Goal: Task Accomplishment & Management: Use online tool/utility

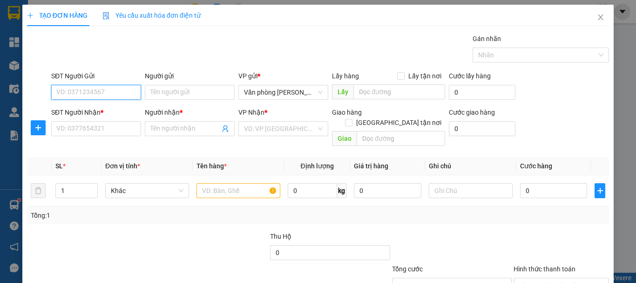
click at [108, 90] on input "SĐT Người Gửi" at bounding box center [96, 92] width 90 height 15
click at [112, 118] on div "0944987566 - BS HẠNH" at bounding box center [95, 110] width 89 height 15
type input "0944987566"
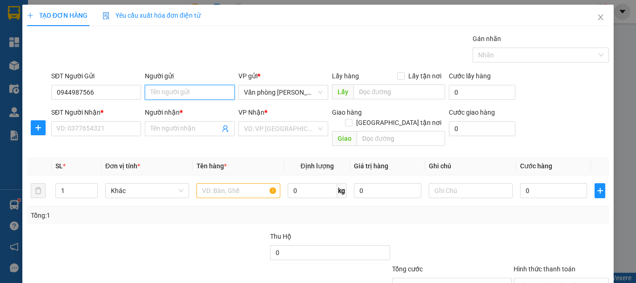
click at [158, 93] on input "Người gửi" at bounding box center [190, 92] width 90 height 15
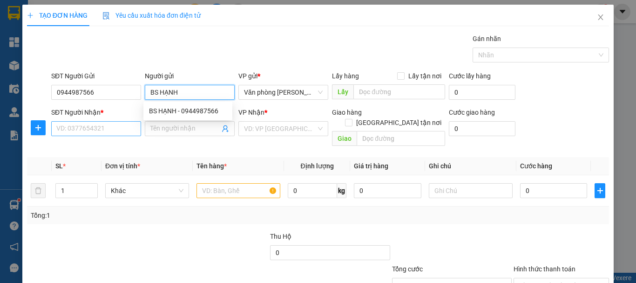
type input "BS HẠNH"
click at [95, 123] on input "SĐT Người Nhận *" at bounding box center [96, 128] width 90 height 15
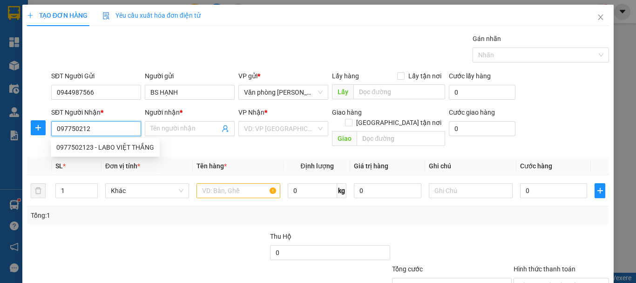
type input "0977502123"
click at [104, 148] on div "0977502123 - LABO VIỆT THẮNG" at bounding box center [105, 147] width 98 height 10
type input "LABO VIỆT THẮNG"
type input "0977502123"
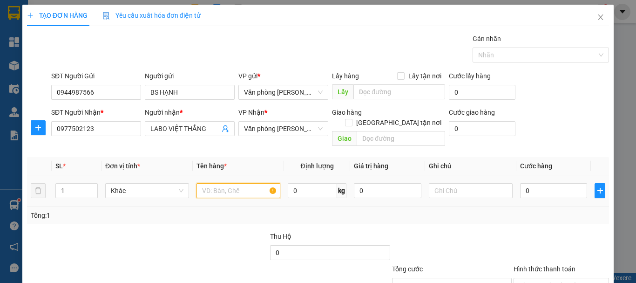
click at [218, 183] on input "text" at bounding box center [239, 190] width 84 height 15
type input "1 HỘP"
click at [517, 179] on td "0" at bounding box center [554, 190] width 75 height 31
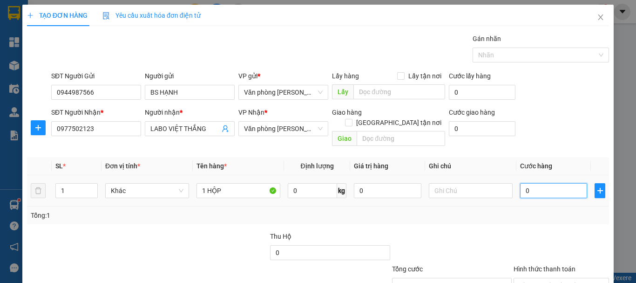
click at [524, 186] on input "0" at bounding box center [553, 190] width 67 height 15
type input "+3"
type input "3"
type input "+30"
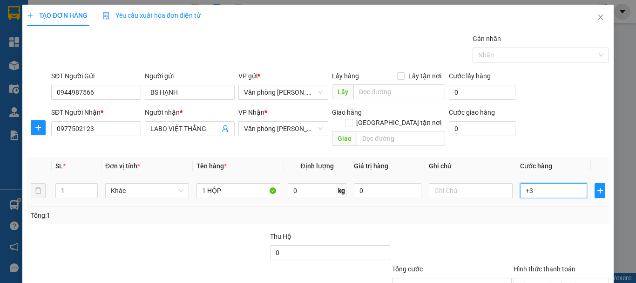
type input "30"
type input "30.000"
click at [530, 210] on div "Tổng: 1" at bounding box center [318, 215] width 575 height 10
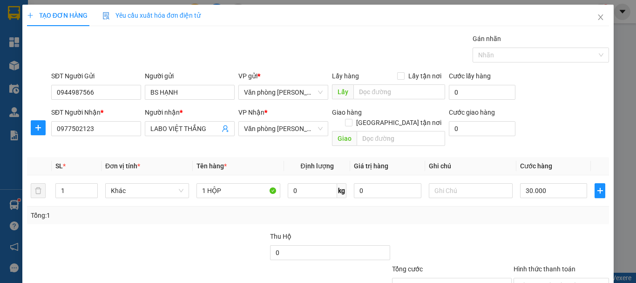
scroll to position [62, 0]
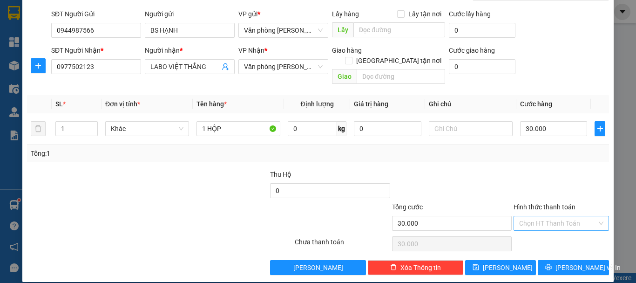
drag, startPoint x: 538, startPoint y: 204, endPoint x: 541, endPoint y: 216, distance: 12.4
click at [541, 213] on div "Hình thức thanh toán Chọn HT Thanh Toán" at bounding box center [561, 218] width 95 height 33
click at [542, 217] on input "Hình thức thanh toán" at bounding box center [558, 223] width 78 height 14
click at [545, 232] on div "Tại văn phòng" at bounding box center [555, 231] width 83 height 10
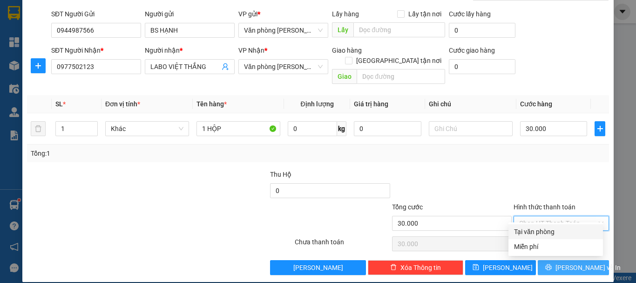
type input "0"
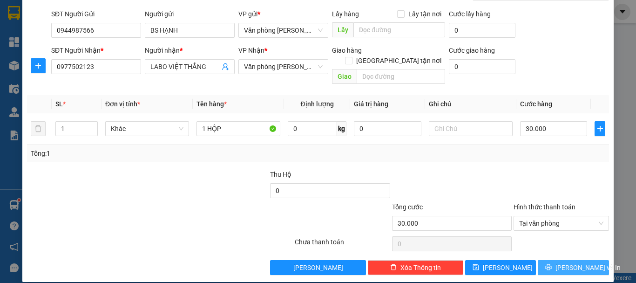
click at [568, 262] on span "[PERSON_NAME] và In" at bounding box center [588, 267] width 65 height 10
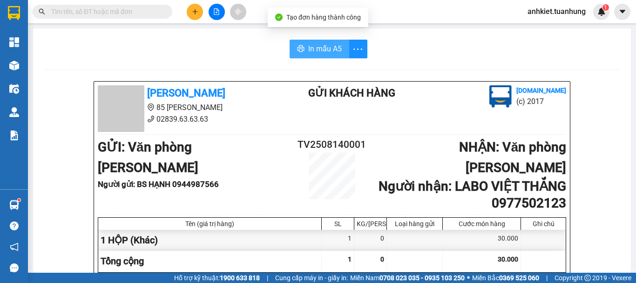
click at [298, 50] on icon "printer" at bounding box center [300, 48] width 7 height 7
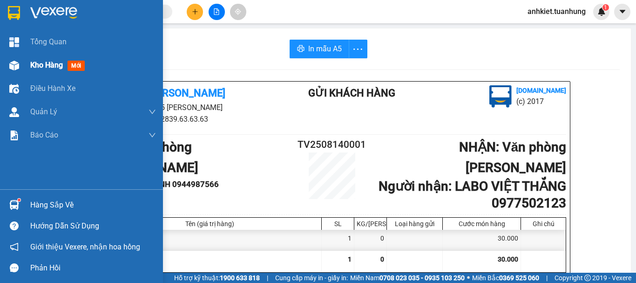
click at [54, 66] on span "Kho hàng" at bounding box center [46, 65] width 33 height 9
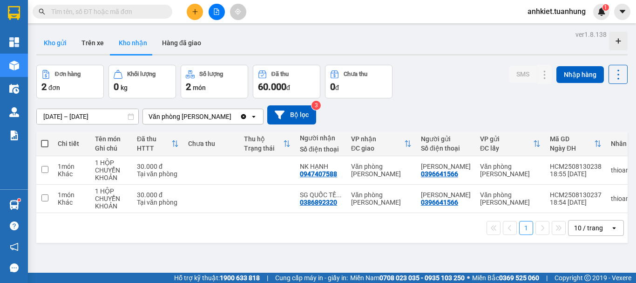
click at [57, 42] on button "Kho gửi" at bounding box center [55, 43] width 38 height 22
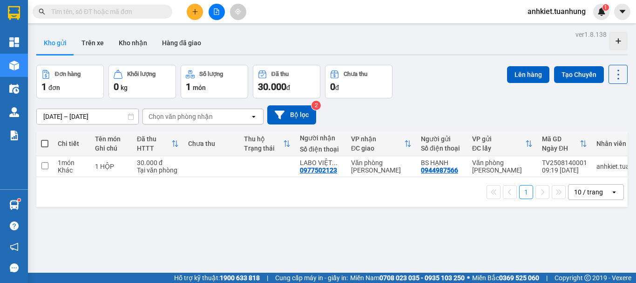
click at [45, 144] on span at bounding box center [44, 143] width 7 height 7
click at [45, 139] on input "checkbox" at bounding box center [45, 139] width 0 height 0
checkbox input "true"
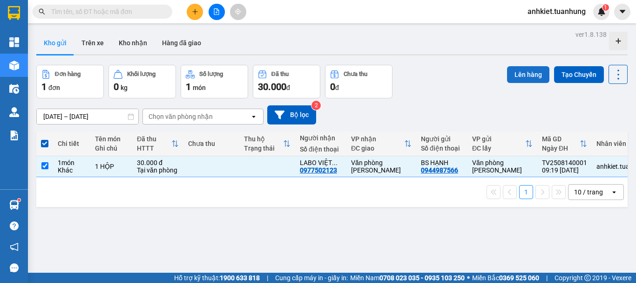
click at [532, 76] on button "Lên hàng" at bounding box center [528, 74] width 42 height 17
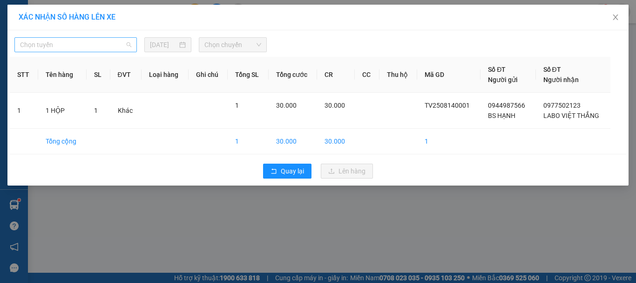
click at [78, 45] on span "Chọn tuyến" at bounding box center [75, 45] width 111 height 14
click at [43, 48] on span "Chọn tuyến" at bounding box center [75, 45] width 111 height 14
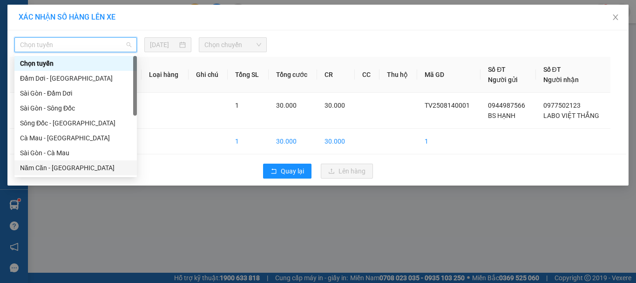
click at [61, 169] on div "Năm Căn - [GEOGRAPHIC_DATA]" at bounding box center [75, 168] width 111 height 10
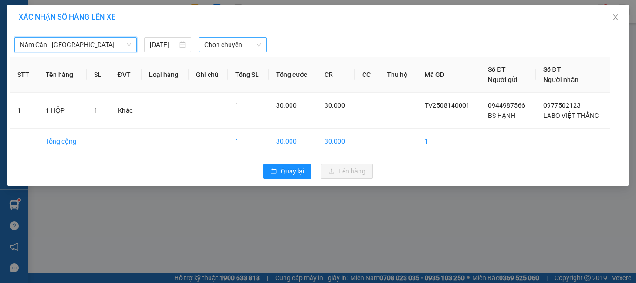
click at [238, 49] on span "Chọn chuyến" at bounding box center [232, 45] width 57 height 14
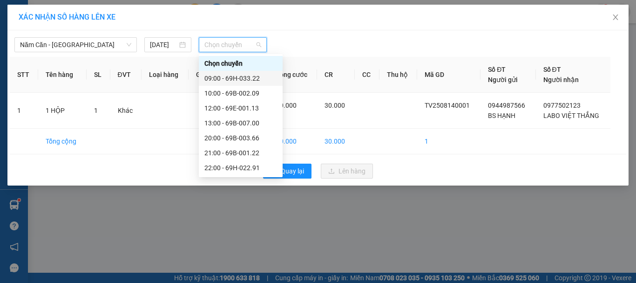
click at [240, 76] on div "09:00 - 69H-033.22" at bounding box center [240, 78] width 73 height 10
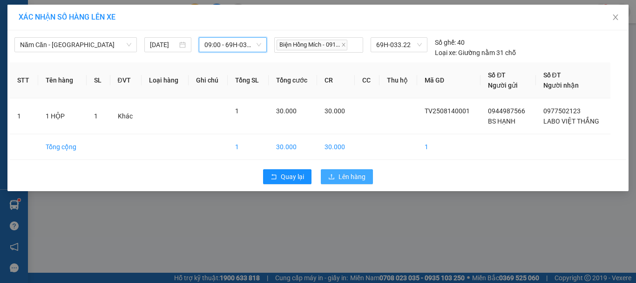
click at [334, 173] on icon "upload" at bounding box center [331, 176] width 7 height 7
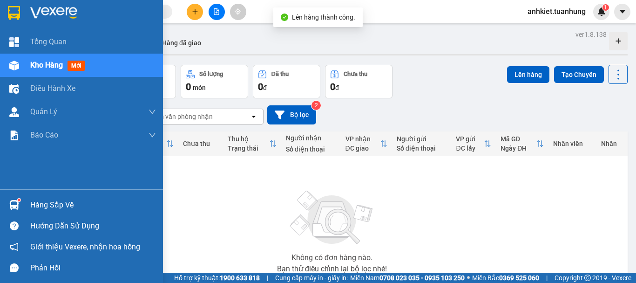
click at [19, 202] on img at bounding box center [14, 205] width 10 height 10
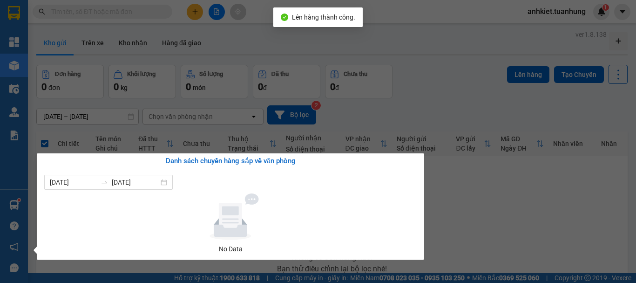
click at [488, 182] on section "Kết quả tìm kiếm ( 0 ) Bộ lọc No Data anhkiet.tuanhung 1 Tổng Quan Kho hàng mới…" at bounding box center [318, 141] width 636 height 283
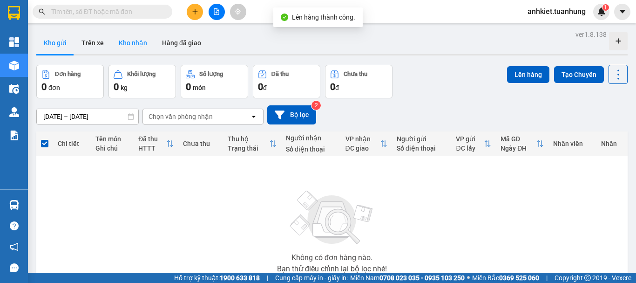
click at [130, 44] on button "Kho nhận" at bounding box center [132, 43] width 43 height 22
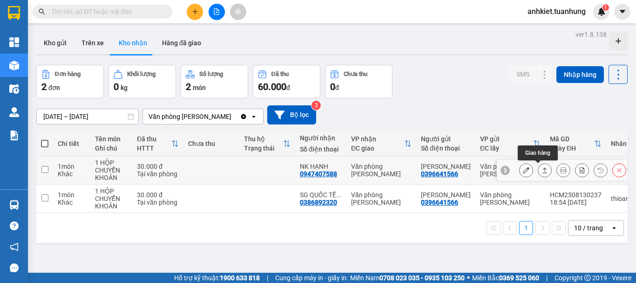
click at [543, 168] on icon at bounding box center [545, 170] width 5 height 6
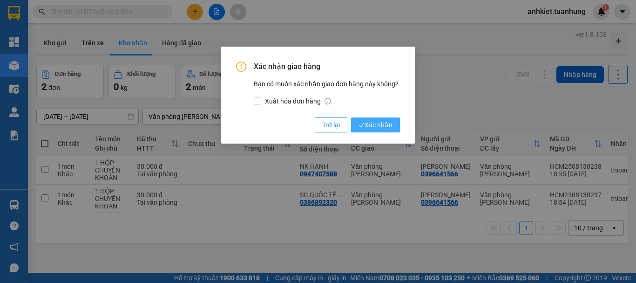
click at [392, 123] on span "Xác nhận" at bounding box center [376, 125] width 34 height 10
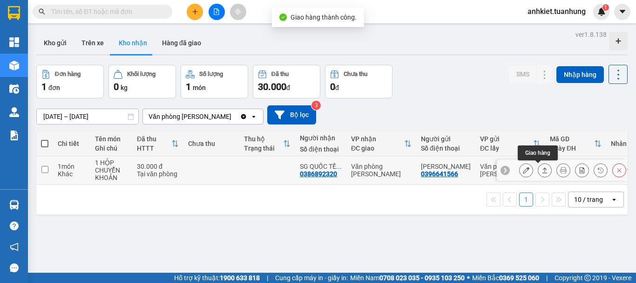
click at [543, 173] on icon at bounding box center [545, 170] width 5 height 6
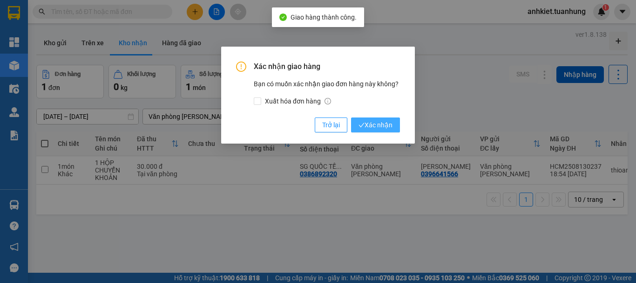
click at [381, 132] on button "Xác nhận" at bounding box center [375, 124] width 49 height 15
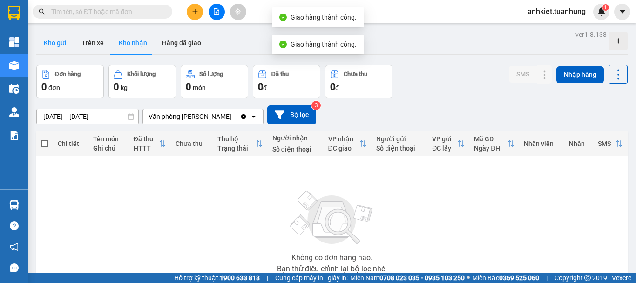
click at [45, 36] on button "Kho gửi" at bounding box center [55, 43] width 38 height 22
